Goal: Information Seeking & Learning: Compare options

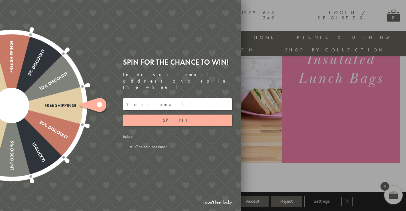
scroll to position [97, 0]
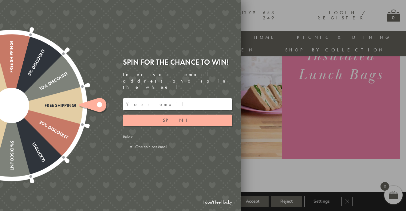
click at [212, 200] on link "I don't feel lucky" at bounding box center [217, 201] width 36 height 11
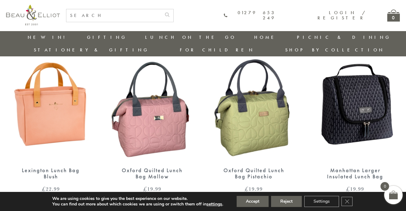
scroll to position [589, 0]
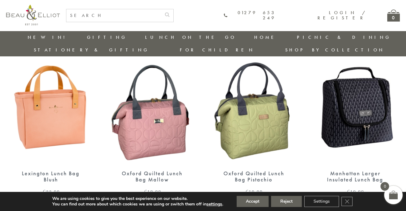
click at [361, 95] on img at bounding box center [355, 106] width 89 height 115
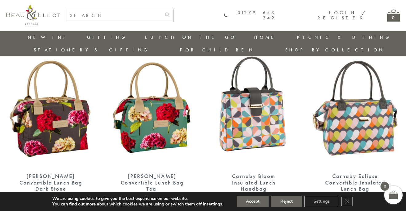
scroll to position [234, 0]
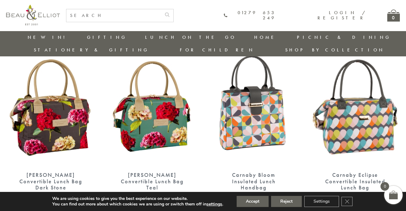
click at [346, 103] on img at bounding box center [355, 107] width 89 height 115
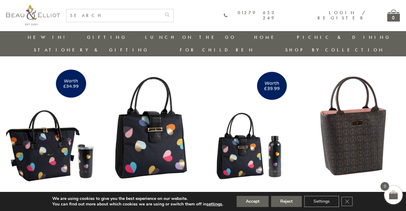
scroll to position [928, 0]
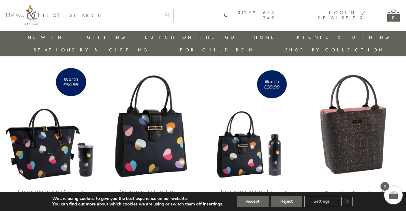
click at [40, 133] on img at bounding box center [50, 125] width 89 height 115
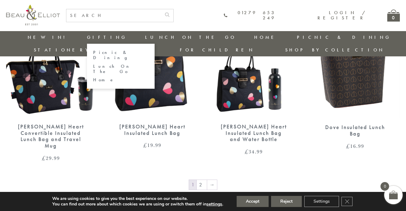
scroll to position [994, 0]
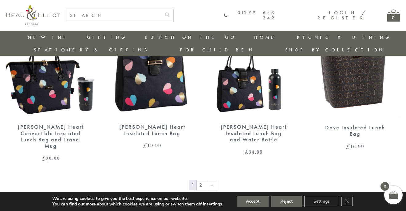
click at [243, 72] on img at bounding box center [253, 59] width 89 height 115
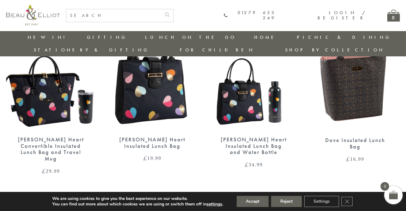
scroll to position [979, 0]
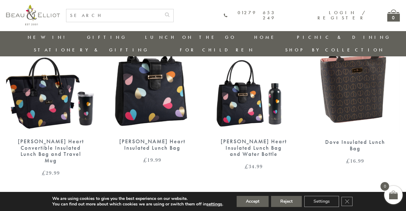
click at [202, 194] on link "2" at bounding box center [202, 199] width 10 height 10
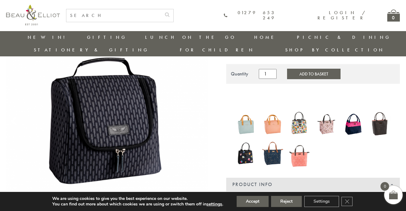
scroll to position [64, 0]
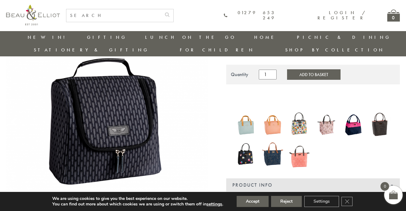
click at [298, 115] on img at bounding box center [299, 124] width 21 height 27
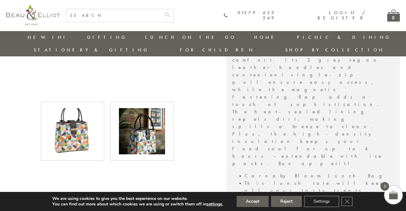
scroll to position [288, 1]
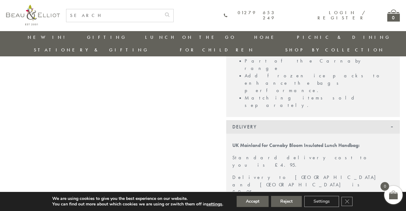
scroll to position [512, 1]
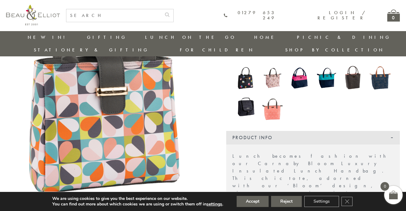
scroll to position [110, 0]
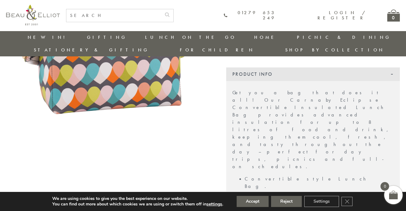
scroll to position [176, 1]
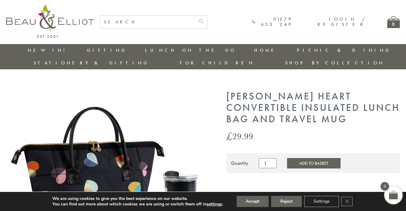
scroll to position [0, 0]
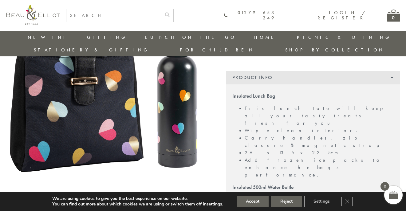
scroll to position [119, 0]
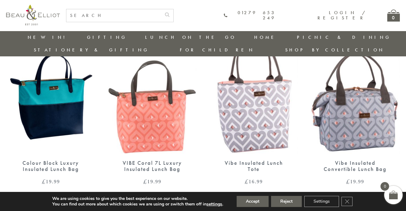
scroll to position [421, 0]
